Goal: Find specific page/section: Find specific page/section

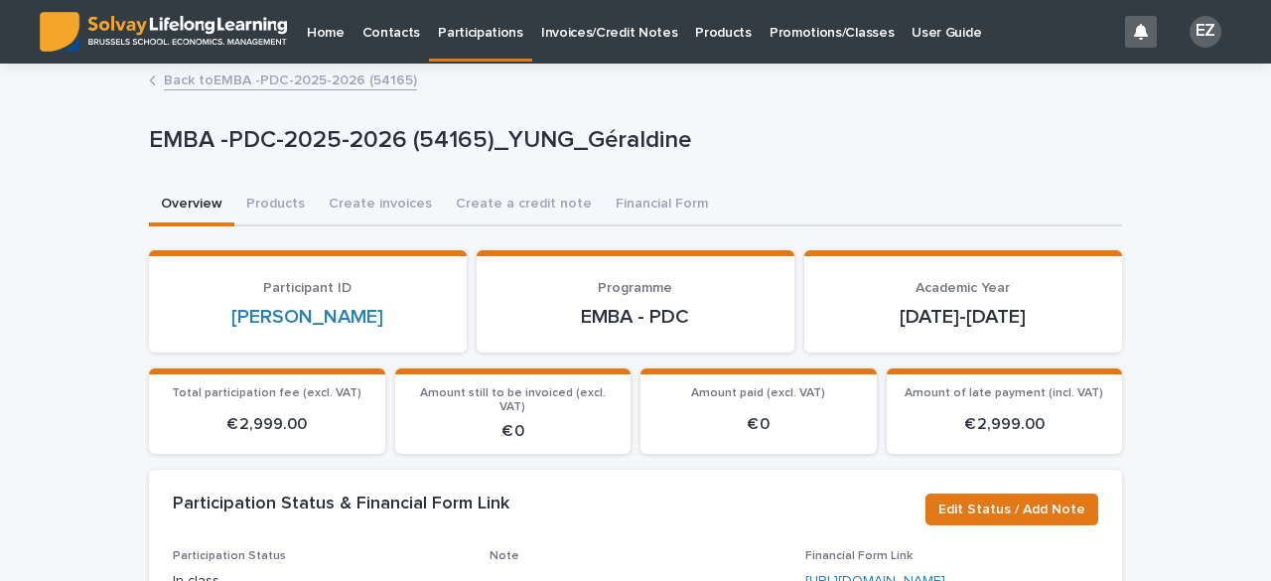
click at [823, 37] on p "Promotions/Classes" at bounding box center [831, 21] width 124 height 42
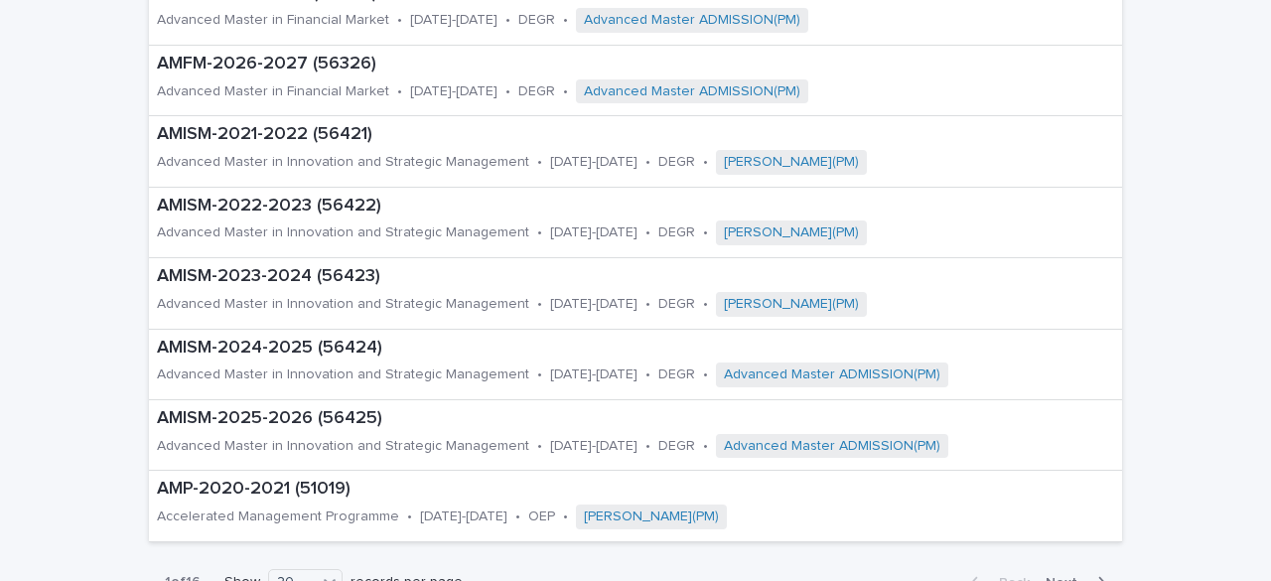
scroll to position [1258, 0]
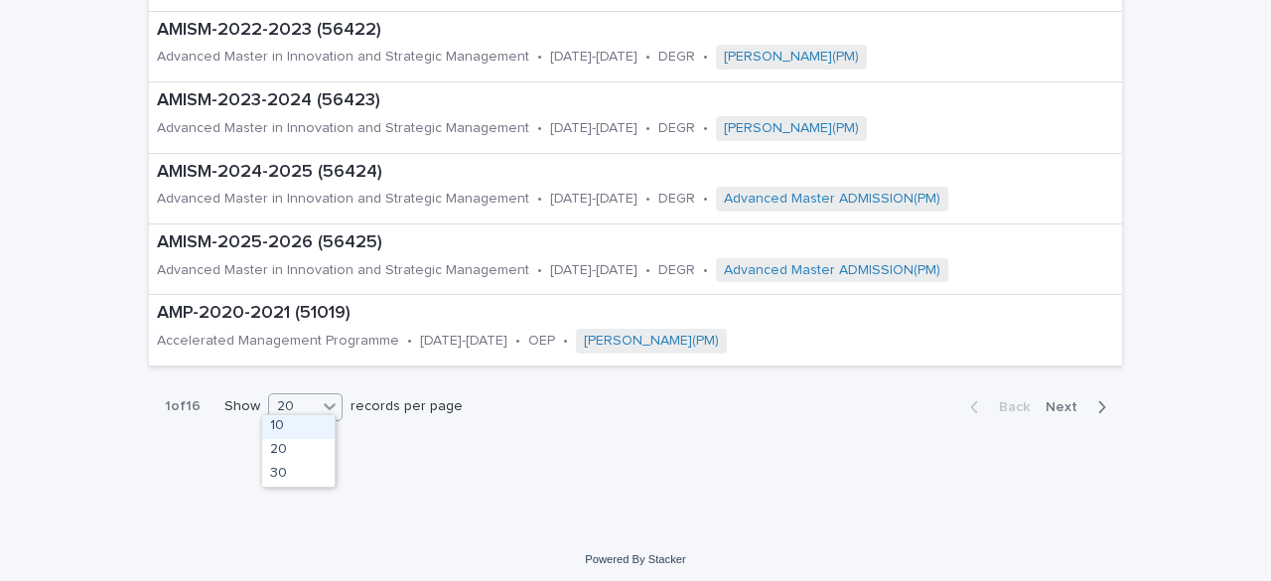
click at [294, 400] on div "20" at bounding box center [293, 406] width 48 height 21
click at [313, 468] on div "30" at bounding box center [298, 475] width 72 height 24
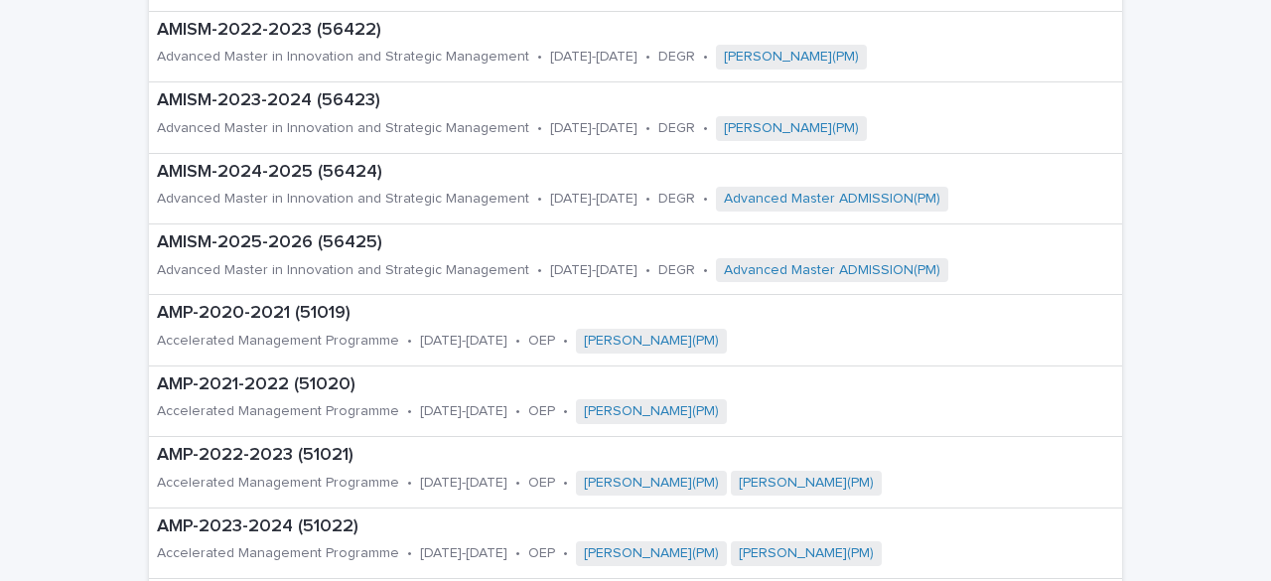
scroll to position [1963, 0]
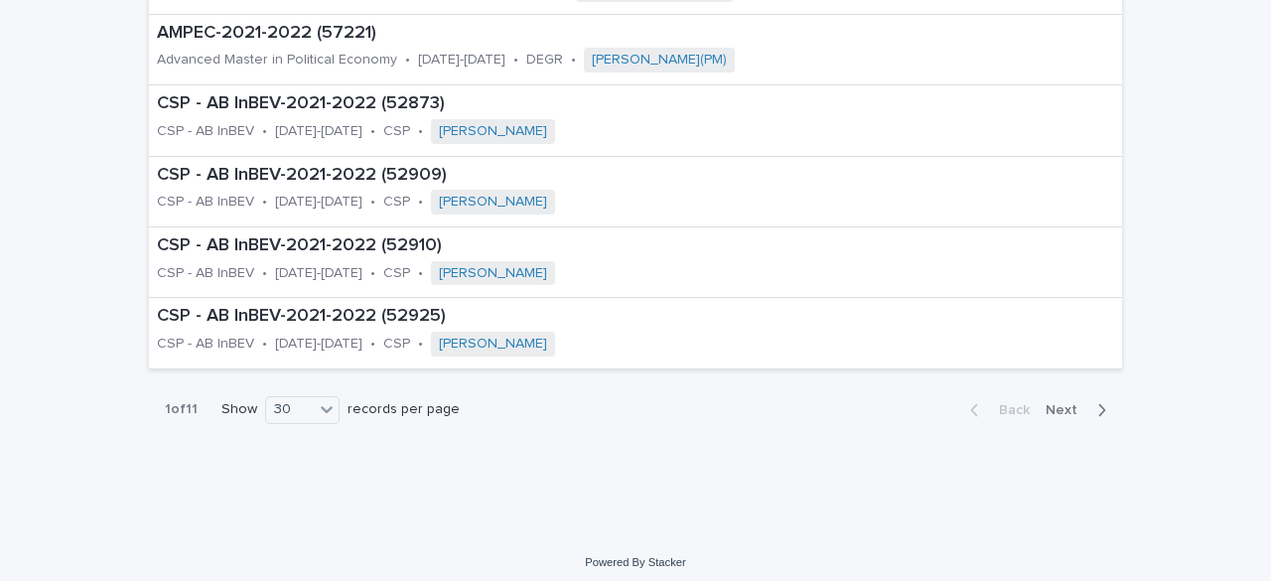
click at [1068, 401] on button "Next" at bounding box center [1079, 410] width 84 height 18
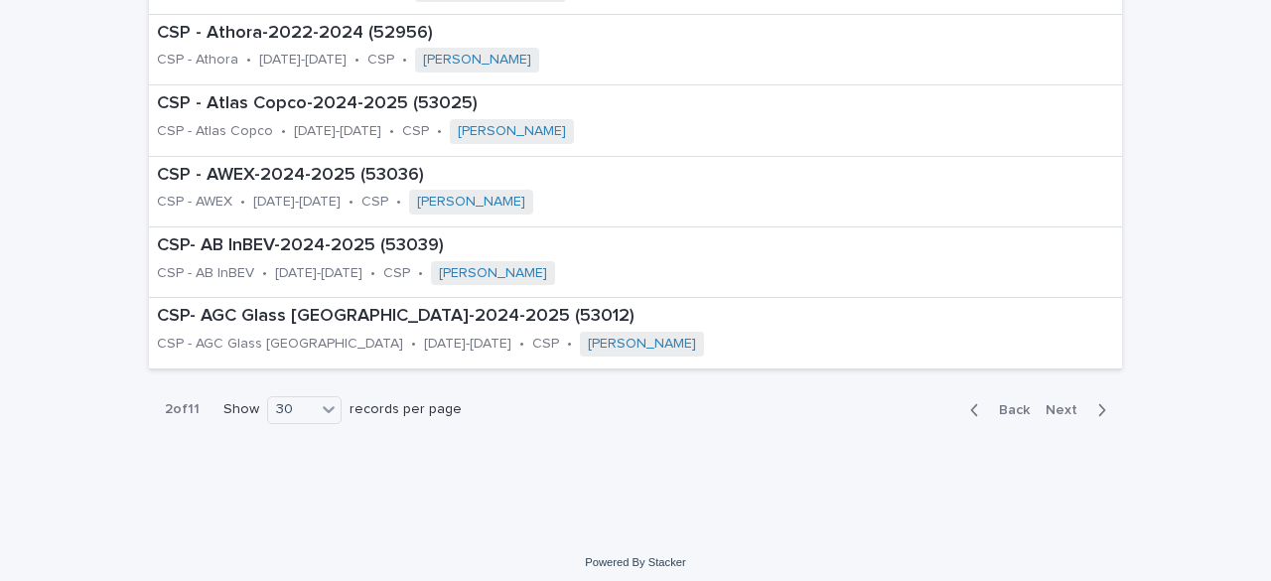
click at [1061, 403] on span "Next" at bounding box center [1067, 410] width 44 height 14
click at [1060, 403] on span "Next" at bounding box center [1067, 410] width 44 height 14
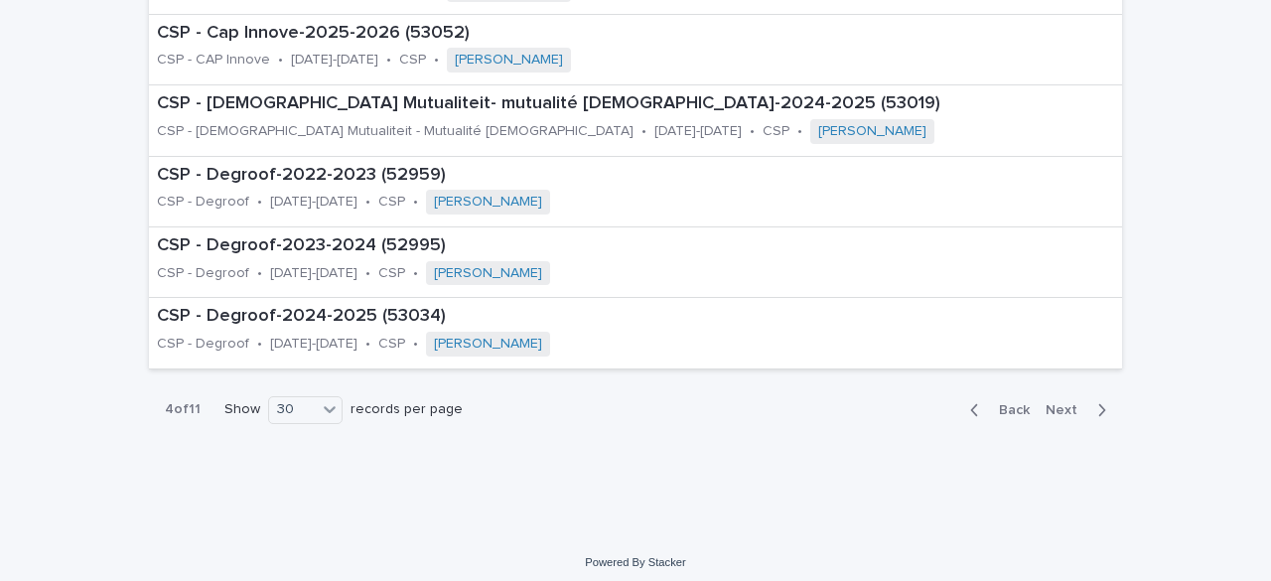
click at [1060, 403] on span "Next" at bounding box center [1067, 410] width 44 height 14
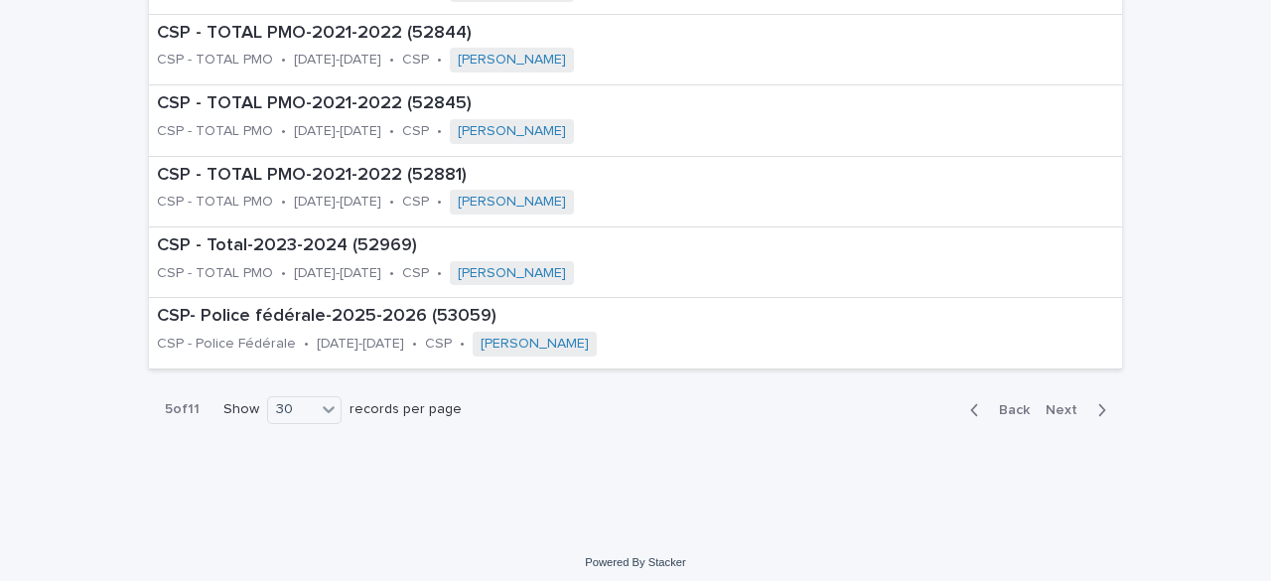
click at [1060, 403] on span "Next" at bounding box center [1067, 410] width 44 height 14
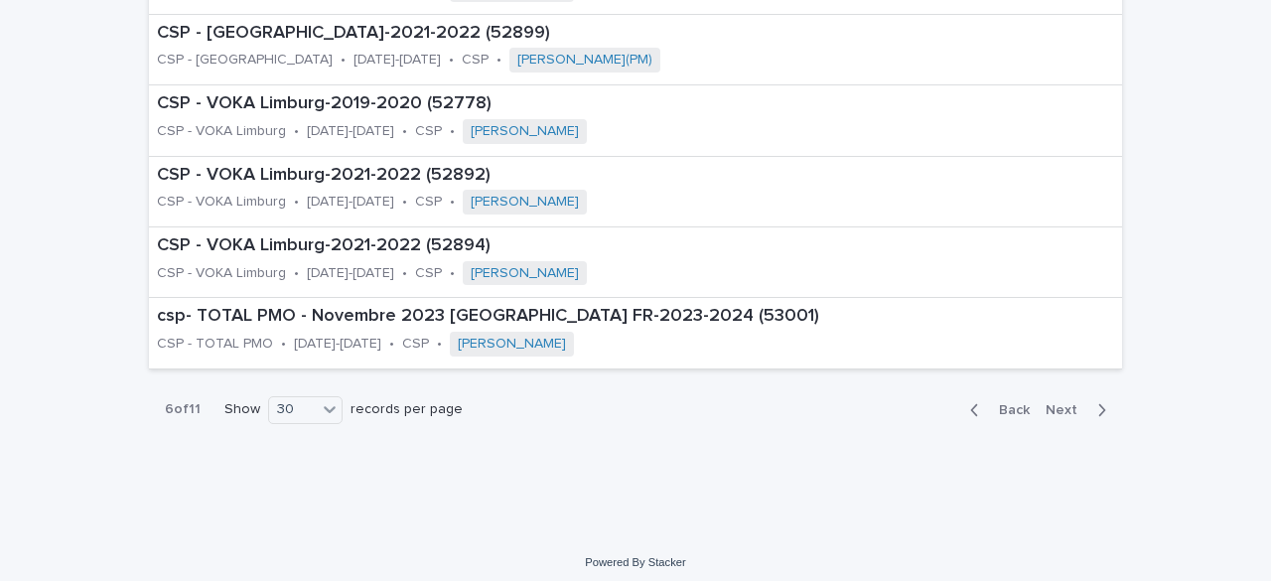
click at [1060, 403] on span "Next" at bounding box center [1067, 410] width 44 height 14
click at [1061, 403] on span "Next" at bounding box center [1067, 410] width 44 height 14
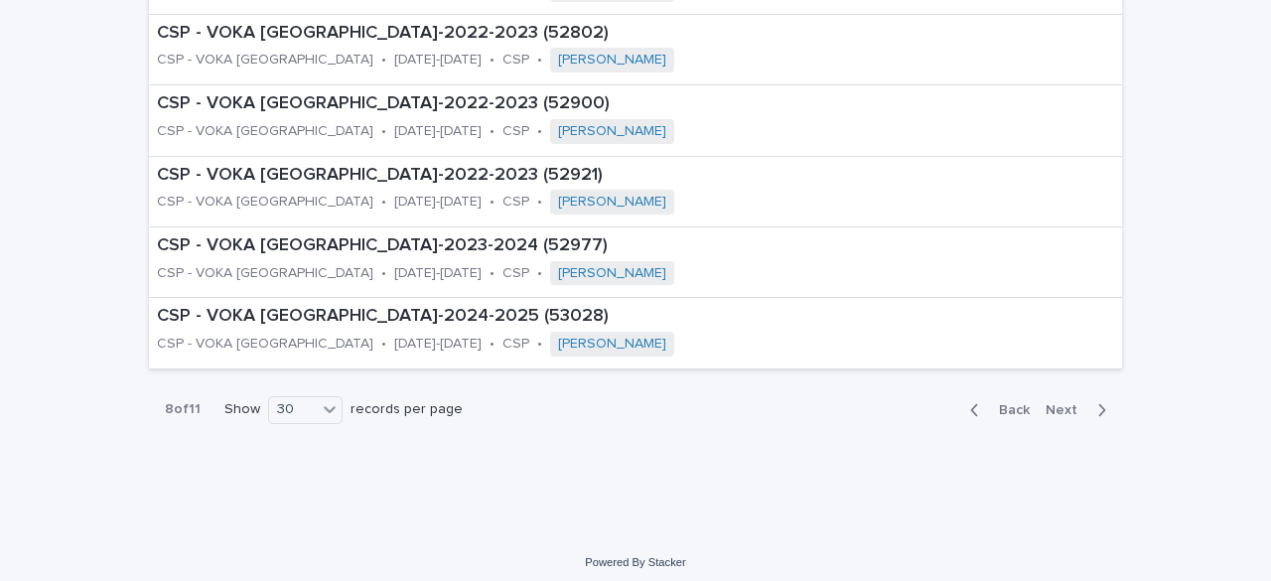
click at [1061, 403] on span "Next" at bounding box center [1067, 410] width 44 height 14
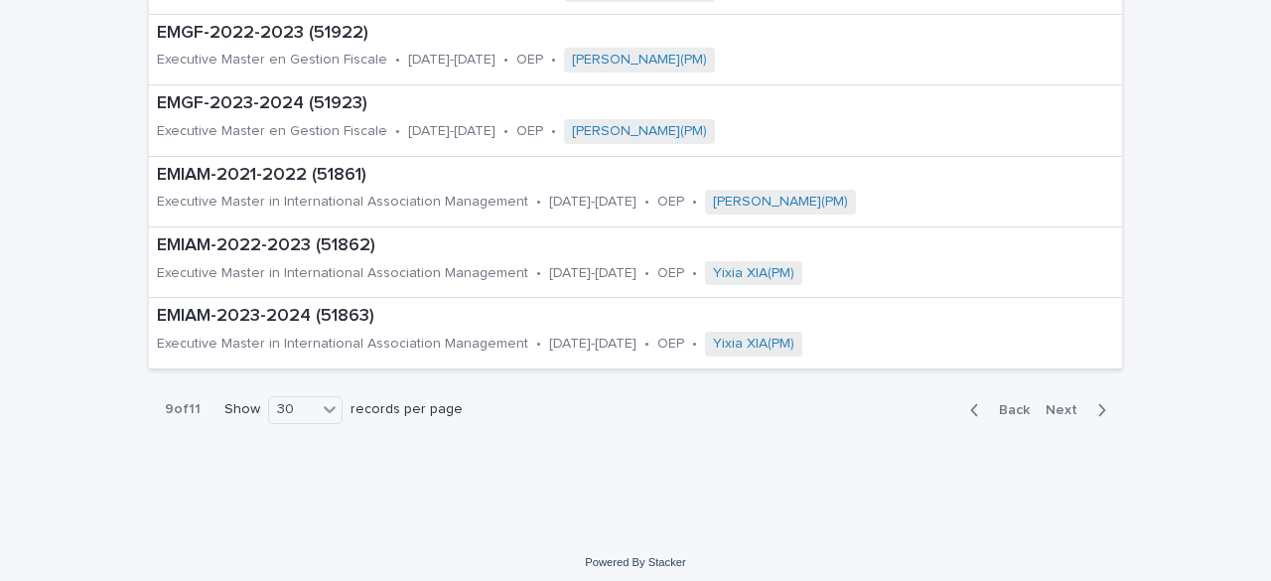
click at [1065, 403] on span "Next" at bounding box center [1067, 410] width 44 height 14
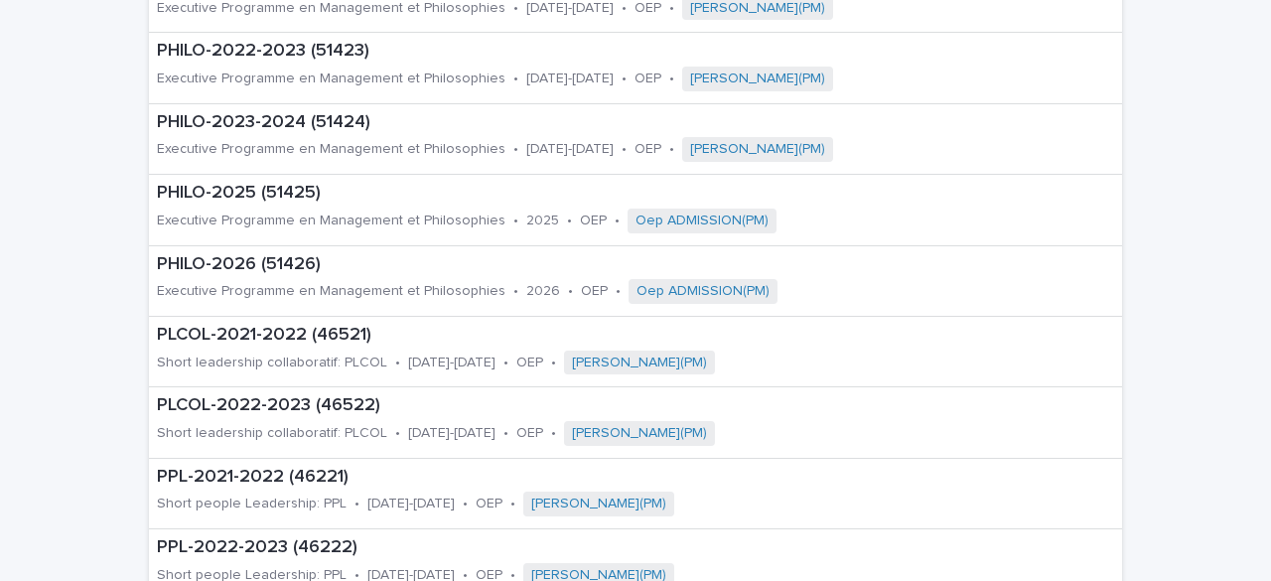
scroll to position [1963, 0]
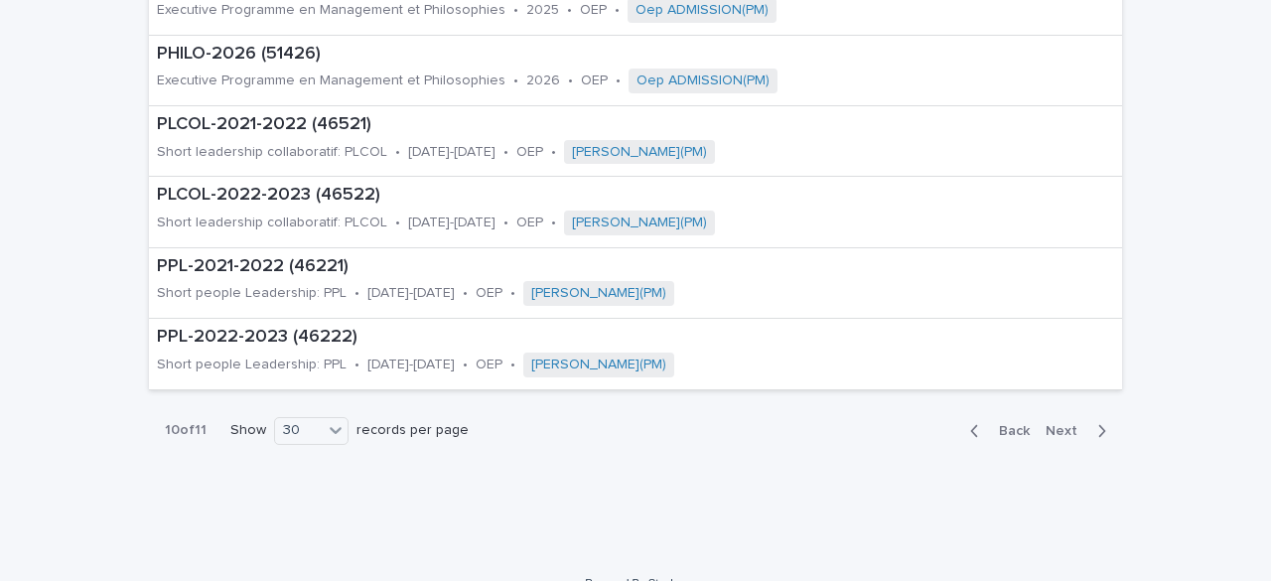
click at [1001, 424] on span "Back" at bounding box center [1008, 431] width 43 height 14
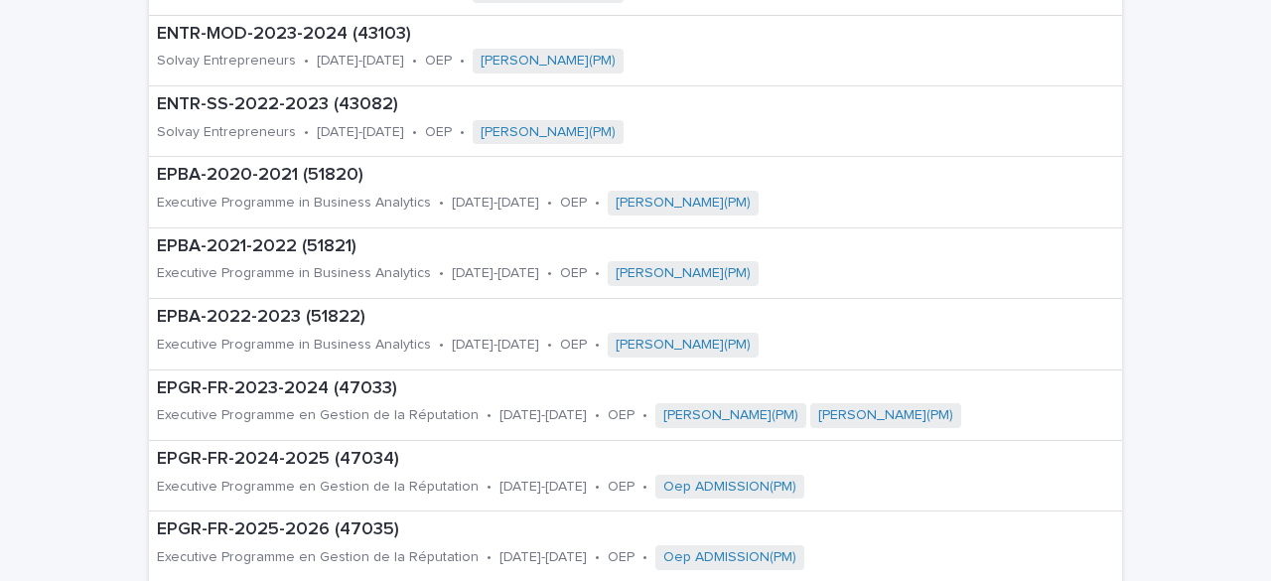
scroll to position [1043, 0]
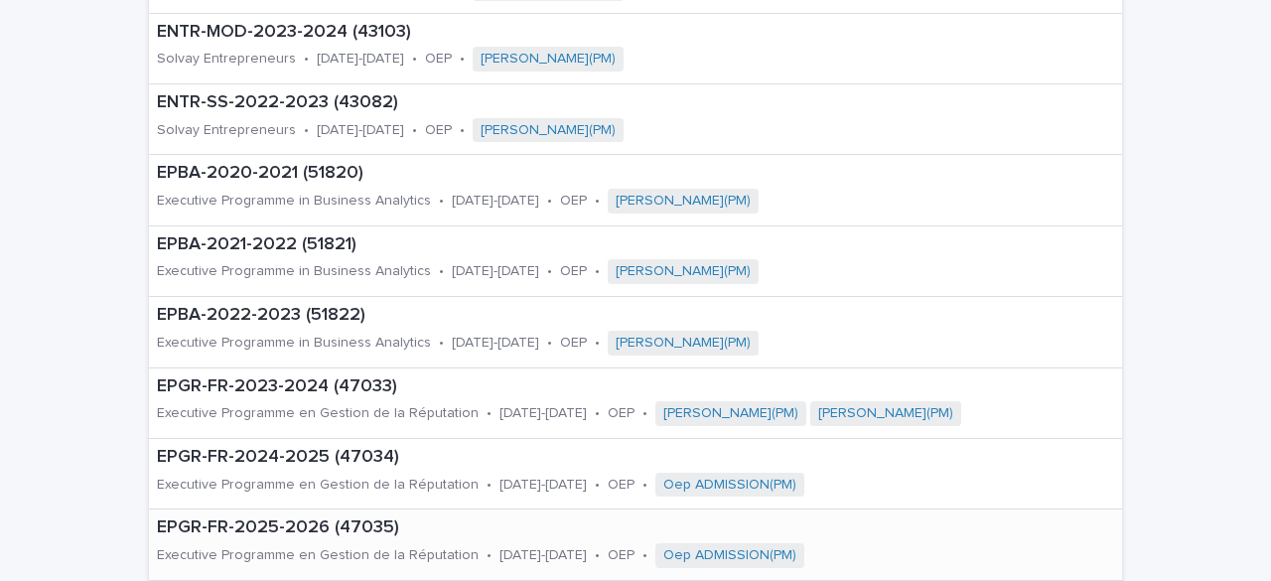
click at [322, 525] on p "EPGR-FR-2025-2026 (47035)" at bounding box center [603, 528] width 893 height 22
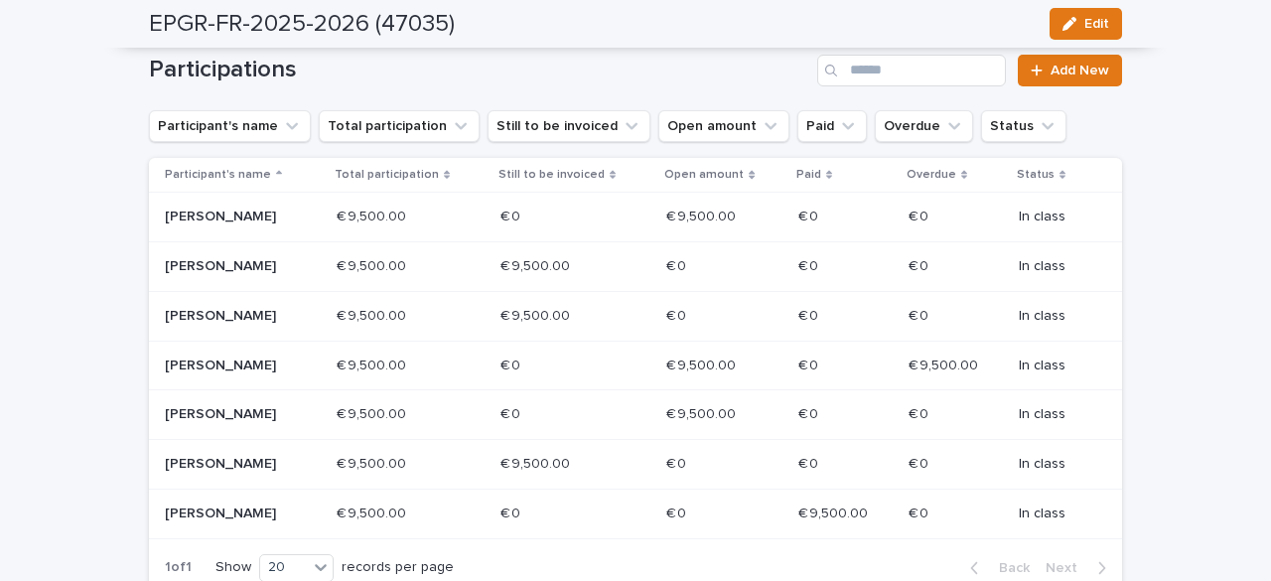
scroll to position [299, 0]
